Goal: Task Accomplishment & Management: Use online tool/utility

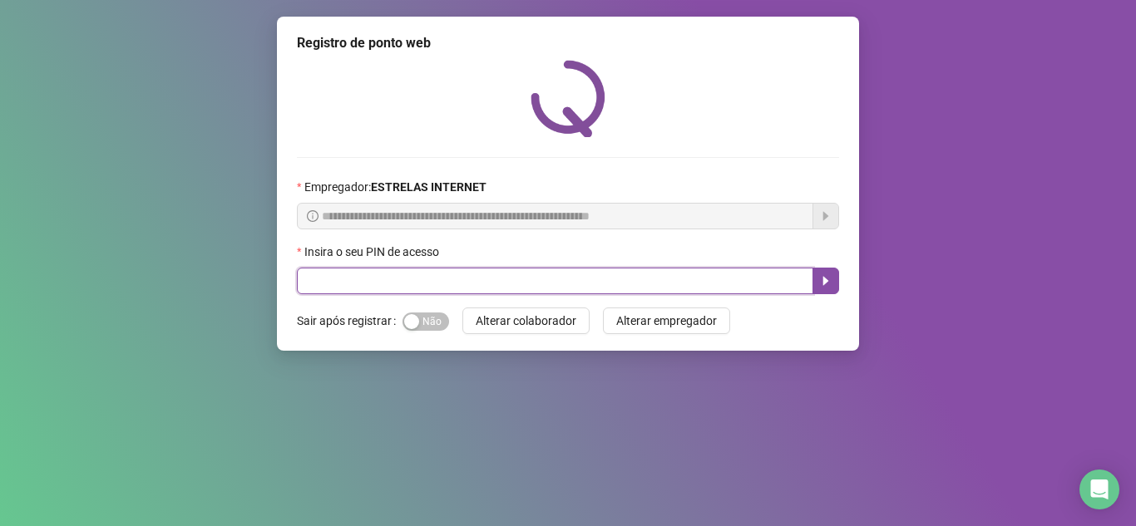
click at [341, 278] on input "text" at bounding box center [555, 281] width 516 height 27
type input "*****"
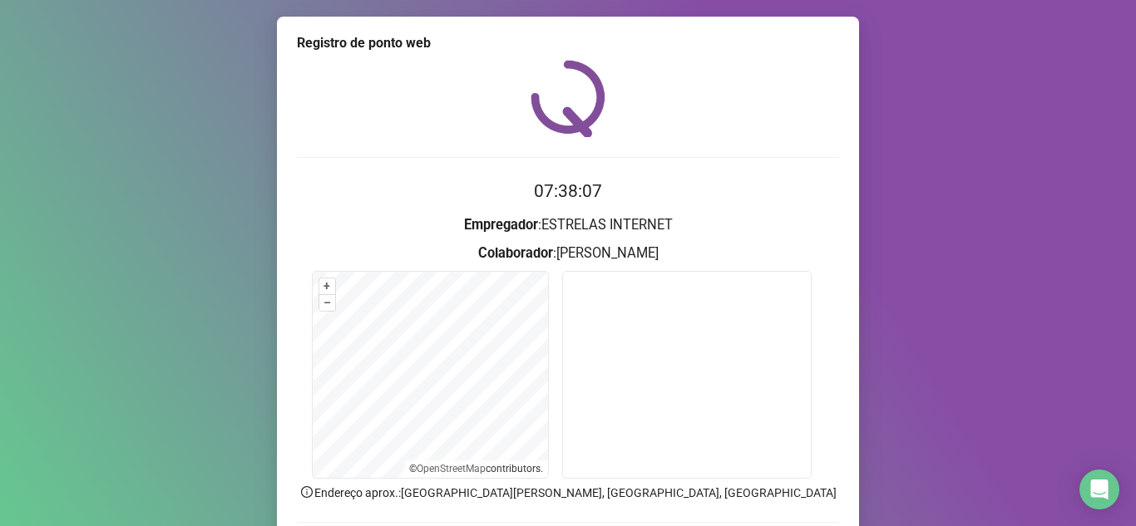
scroll to position [123, 0]
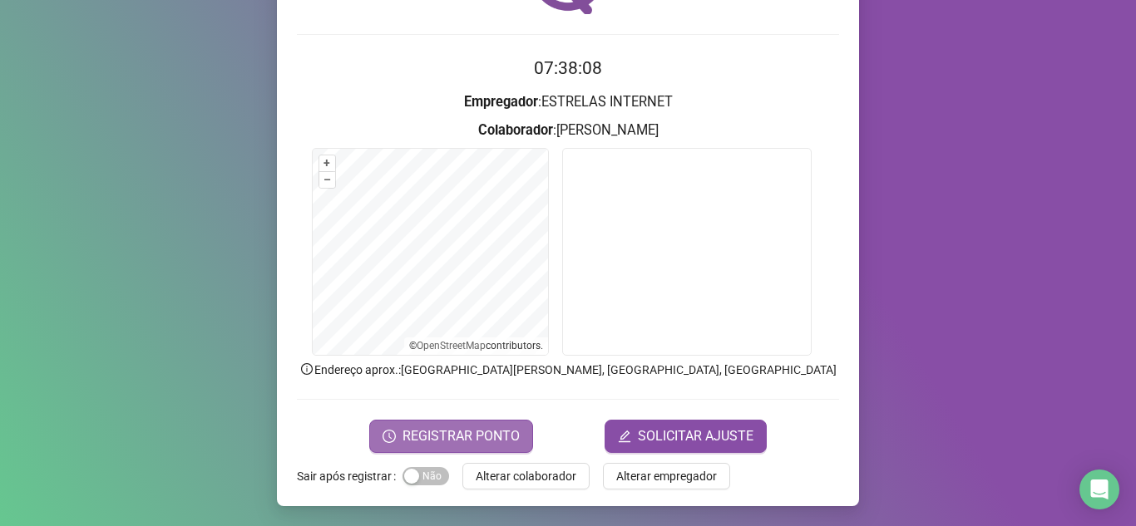
click at [414, 432] on span "REGISTRAR PONTO" at bounding box center [461, 437] width 117 height 20
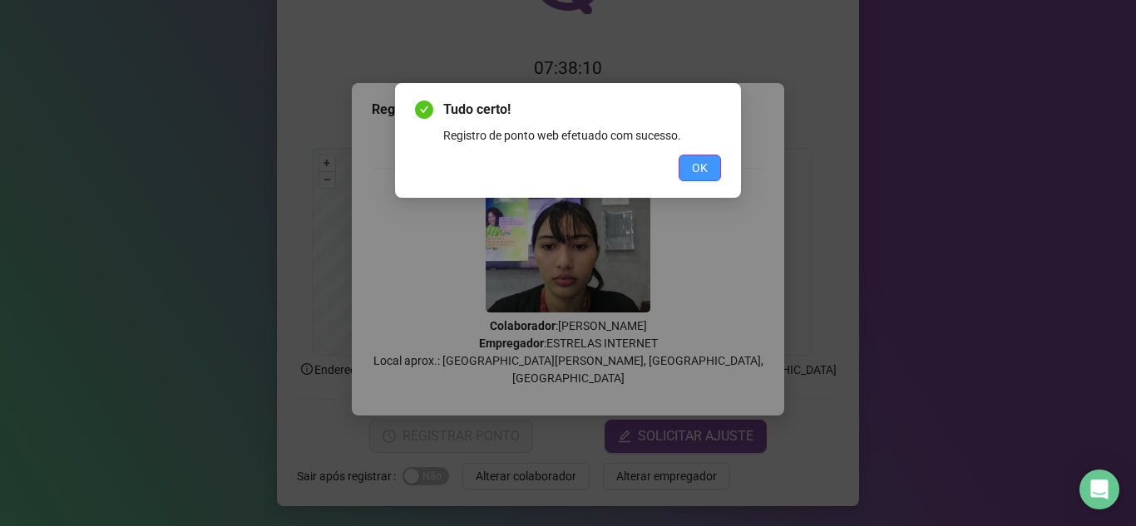
click at [714, 167] on button "OK" at bounding box center [700, 168] width 42 height 27
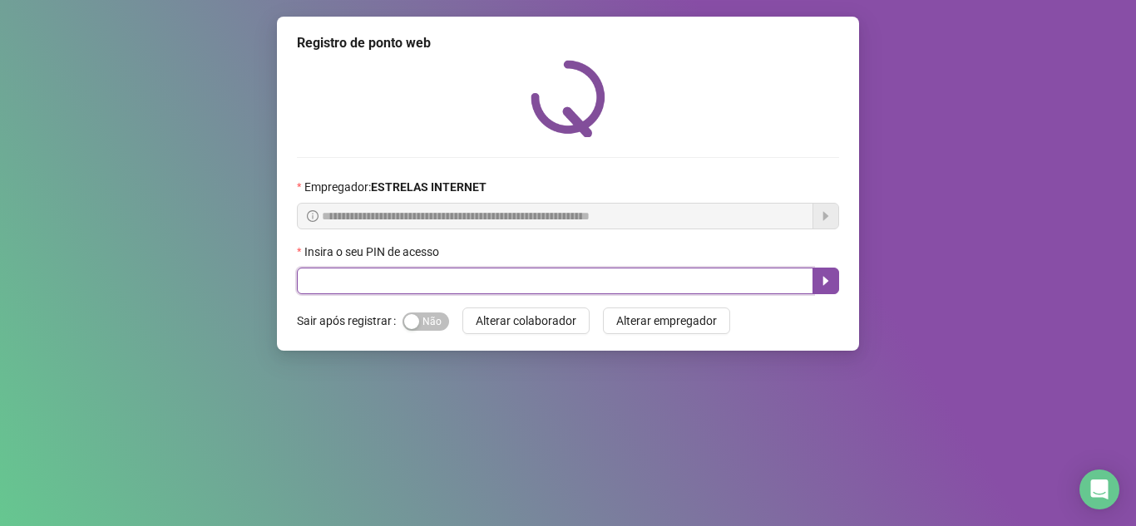
click at [444, 286] on input "text" at bounding box center [555, 281] width 516 height 27
type input "*****"
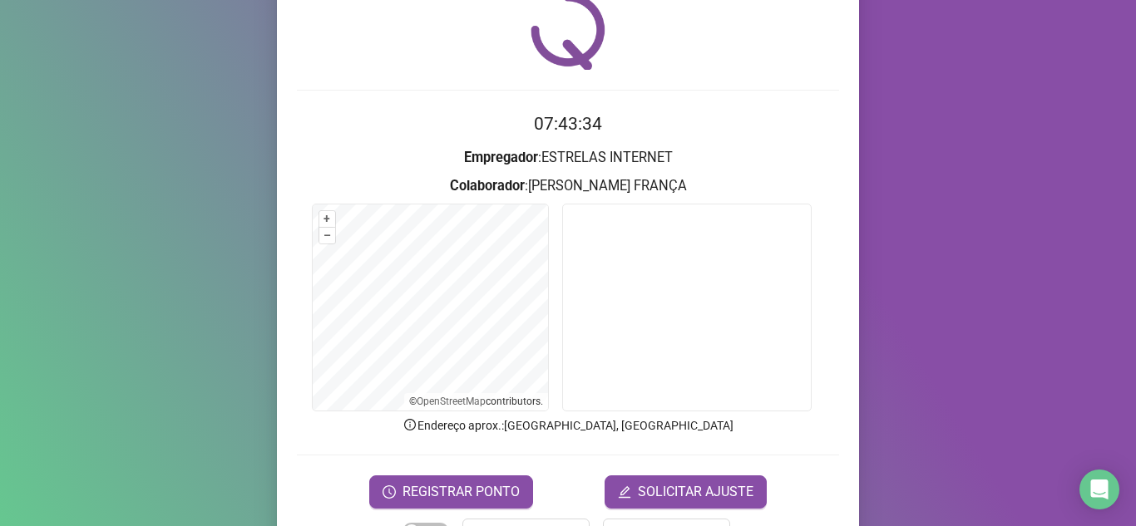
scroll to position [123, 0]
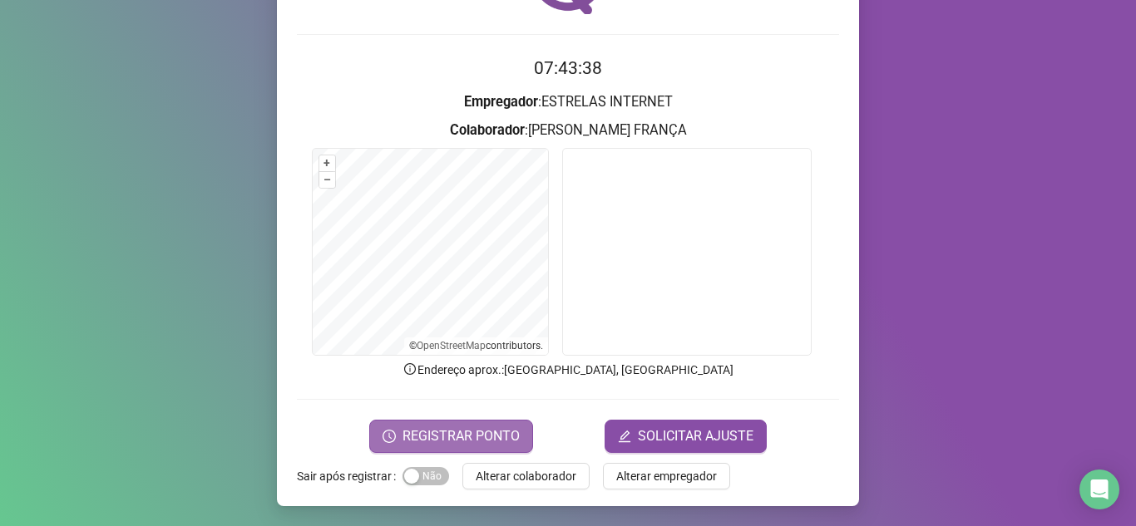
click at [503, 434] on span "REGISTRAR PONTO" at bounding box center [461, 437] width 117 height 20
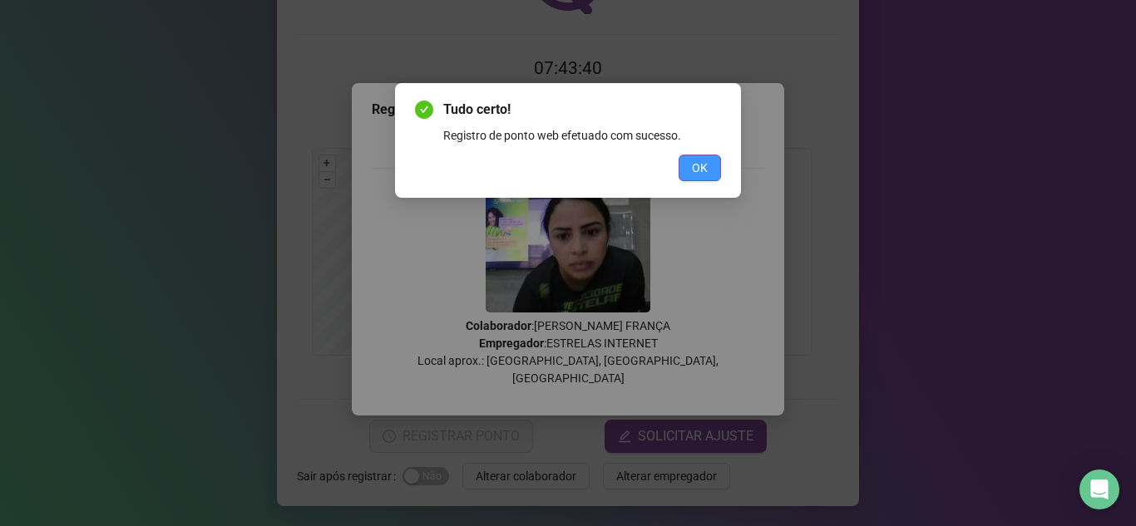
click at [706, 170] on span "OK" at bounding box center [700, 168] width 16 height 18
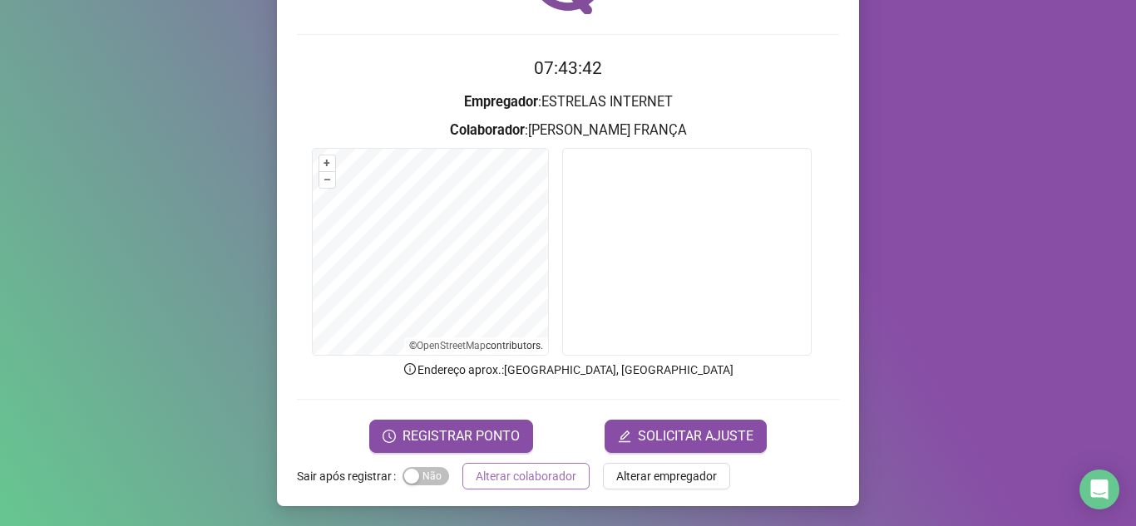
click at [541, 470] on span "Alterar colaborador" at bounding box center [526, 476] width 101 height 18
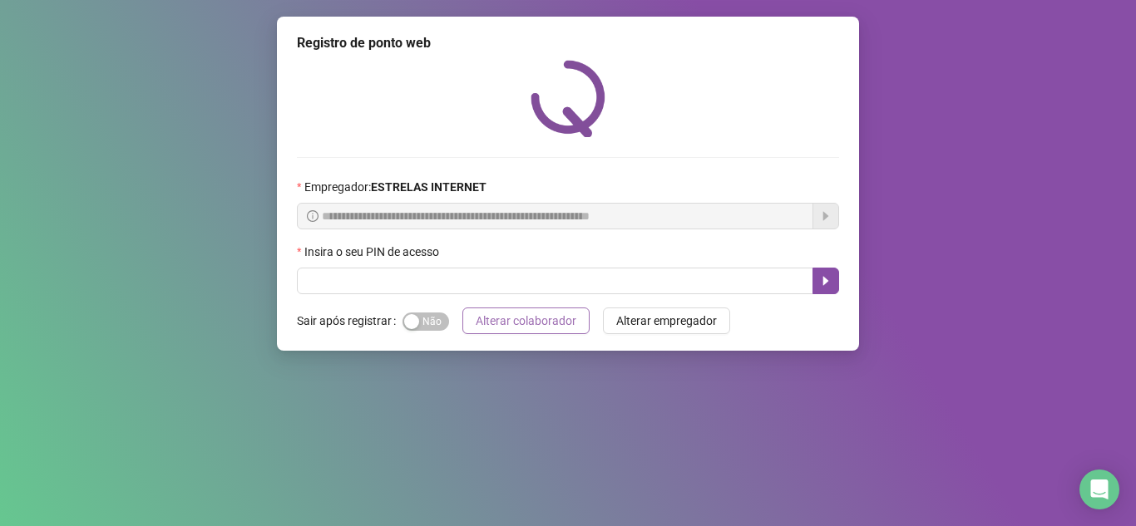
scroll to position [0, 0]
